Goal: Information Seeking & Learning: Learn about a topic

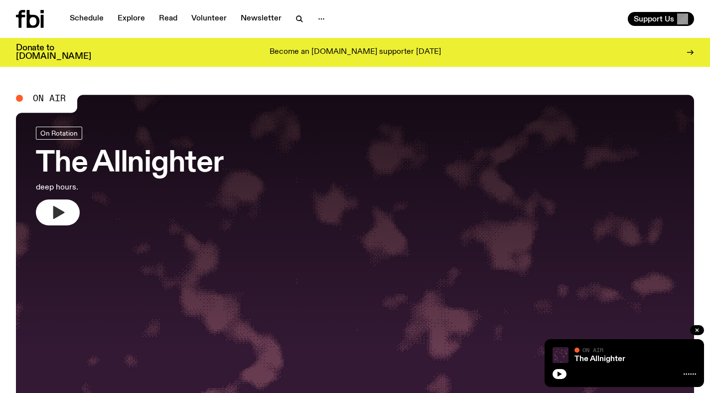
click at [69, 206] on button "button" at bounding box center [58, 212] width 44 height 26
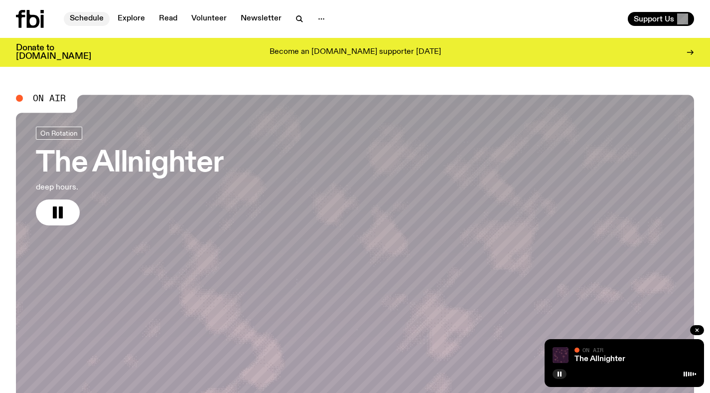
click at [80, 14] on link "Schedule" at bounding box center [87, 19] width 46 height 14
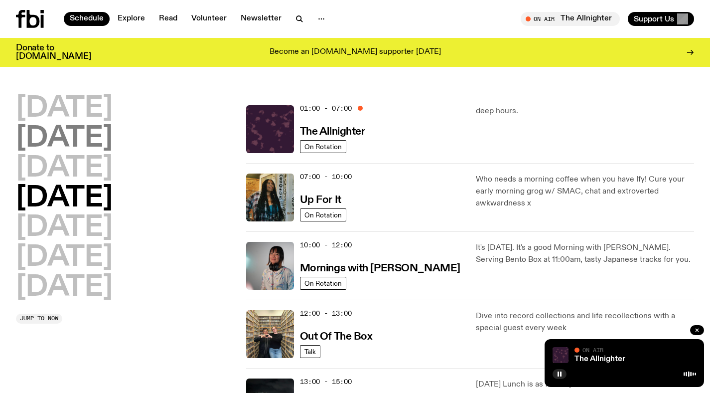
click at [89, 133] on h2 "[DATE]" at bounding box center [64, 139] width 97 height 28
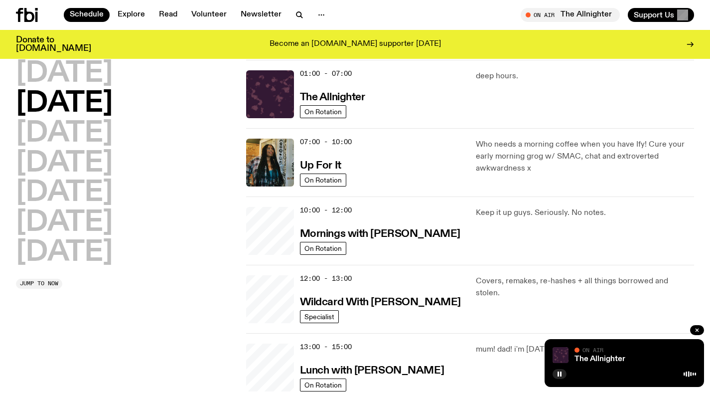
scroll to position [28, 0]
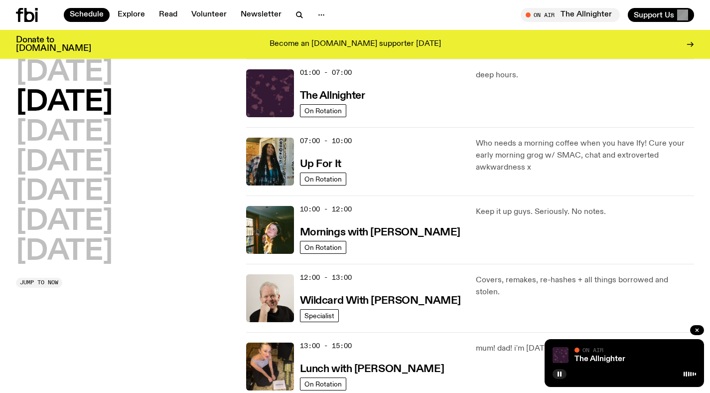
click at [60, 99] on h2 "[DATE]" at bounding box center [64, 103] width 97 height 28
click at [697, 329] on icon "button" at bounding box center [697, 330] width 6 height 6
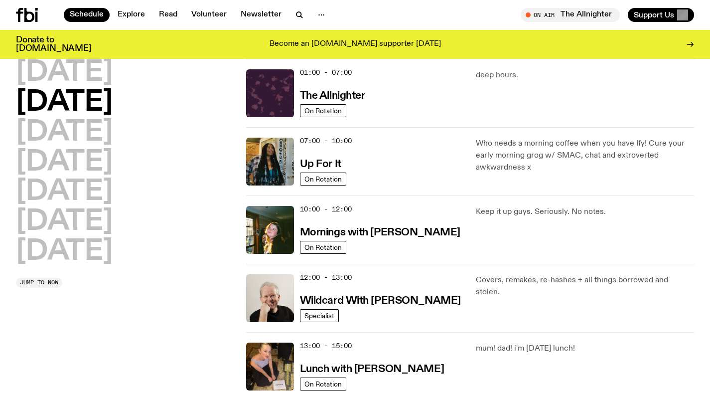
click at [77, 103] on h2 "[DATE]" at bounding box center [64, 103] width 97 height 28
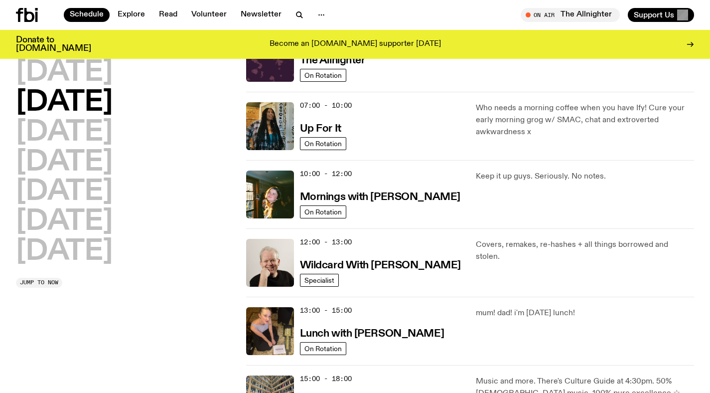
scroll to position [0, 0]
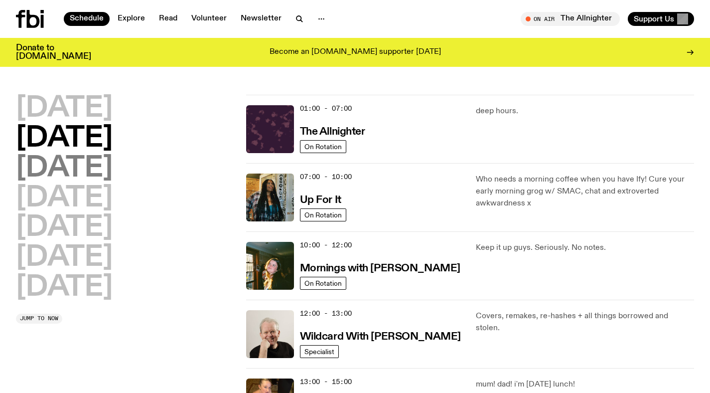
click at [113, 159] on h2 "[DATE]" at bounding box center [64, 168] width 97 height 28
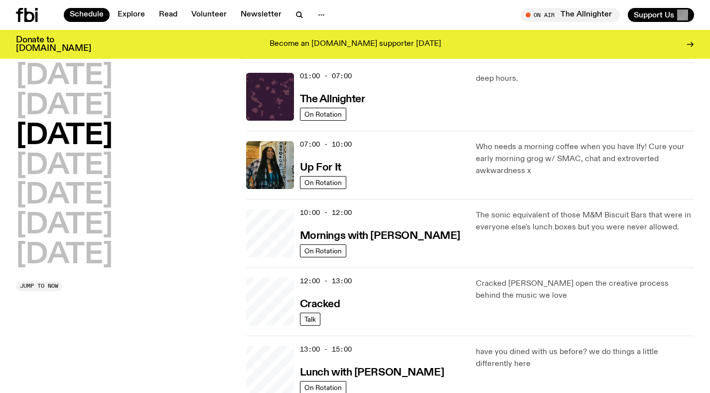
scroll to position [28, 0]
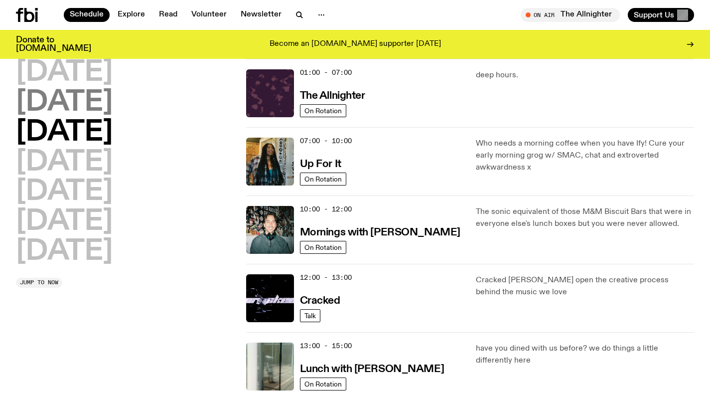
click at [74, 104] on h2 "[DATE]" at bounding box center [64, 103] width 97 height 28
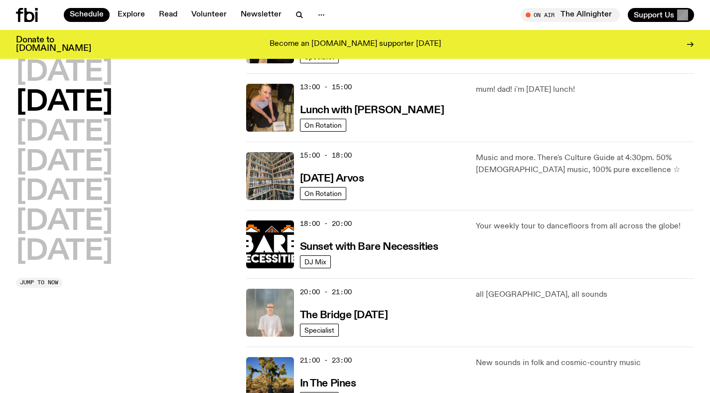
scroll to position [0, 0]
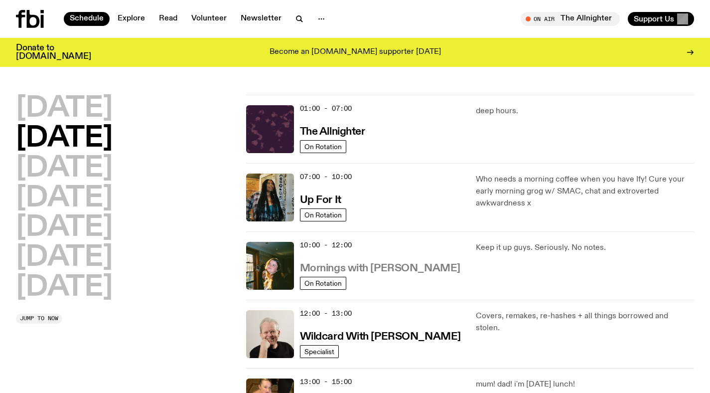
click at [334, 270] on h3 "Mornings with [PERSON_NAME]" at bounding box center [380, 268] width 160 height 10
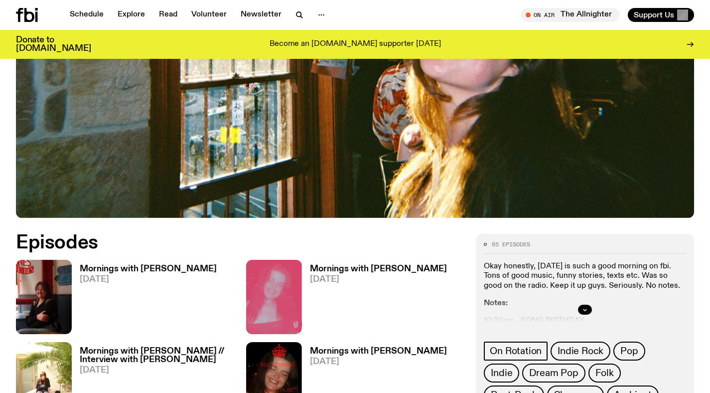
scroll to position [358, 0]
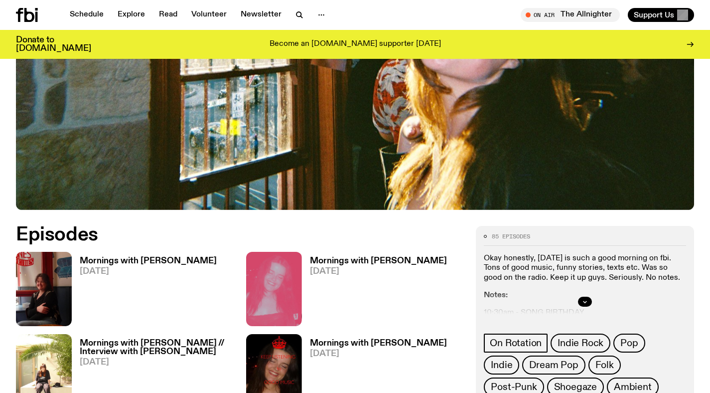
click at [122, 257] on h3 "Mornings with [PERSON_NAME]" at bounding box center [148, 261] width 137 height 8
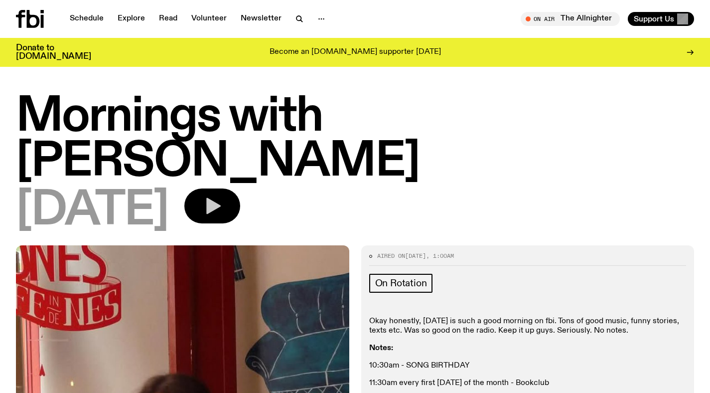
click at [222, 196] on icon "button" at bounding box center [212, 206] width 20 height 20
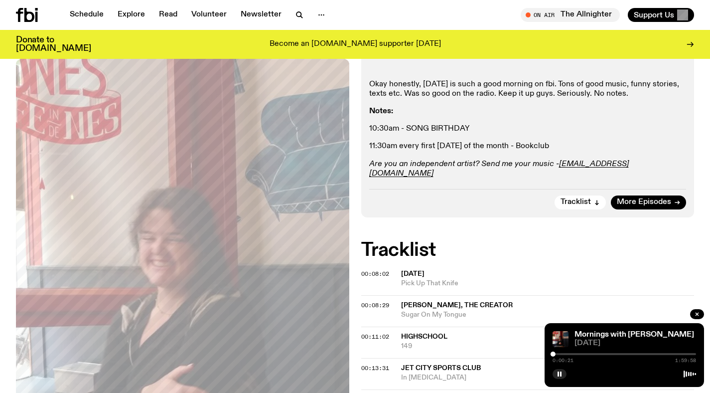
scroll to position [227, 0]
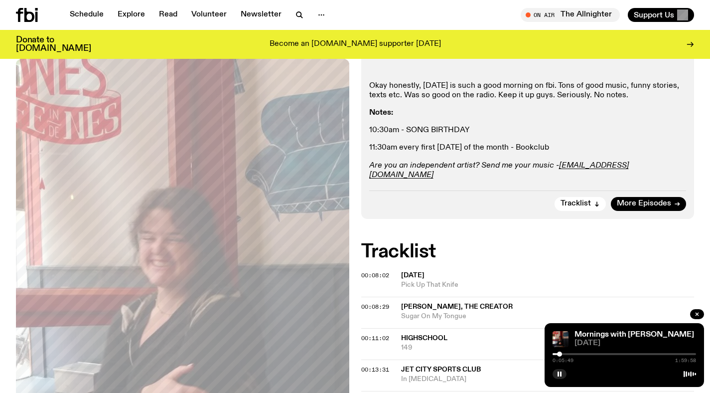
drag, startPoint x: 552, startPoint y: 354, endPoint x: 560, endPoint y: 354, distance: 7.5
click at [560, 354] on div at bounding box center [559, 353] width 5 height 5
click at [563, 355] on div at bounding box center [560, 353] width 5 height 5
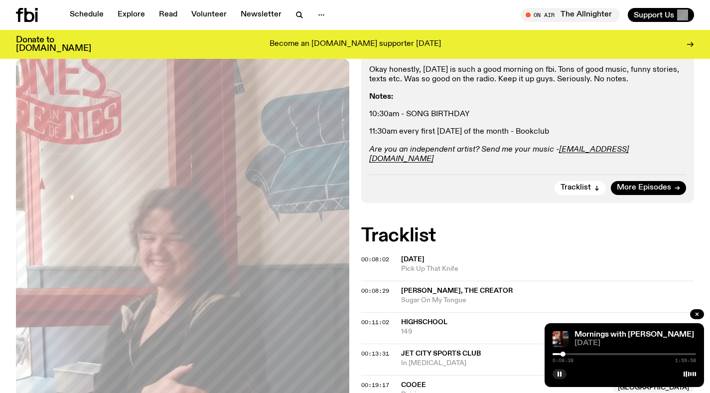
scroll to position [252, 0]
